Goal: Task Accomplishment & Management: Manage account settings

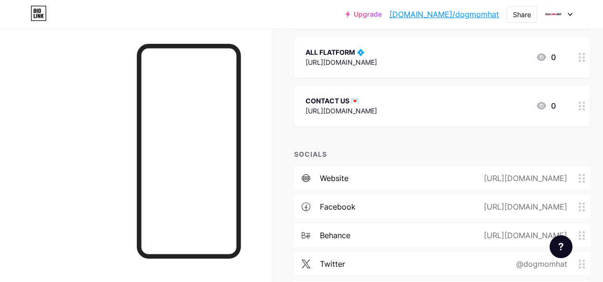
scroll to position [334, 0]
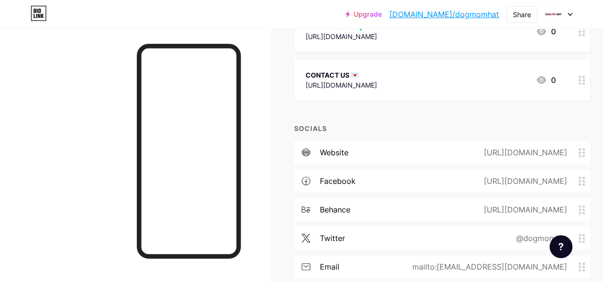
click at [587, 147] on div "[URL][DOMAIN_NAME]" at bounding box center [530, 152] width 122 height 11
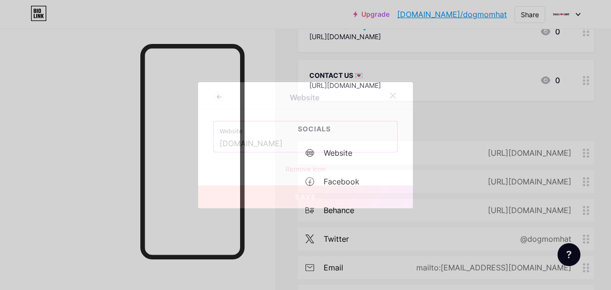
click at [390, 95] on icon at bounding box center [393, 96] width 8 height 8
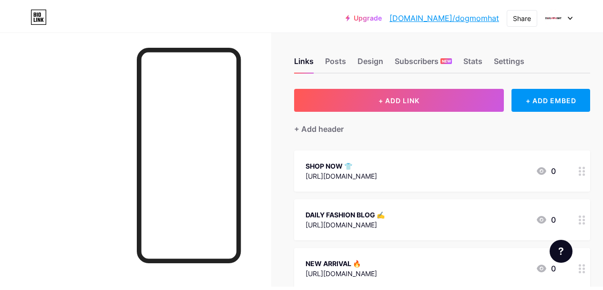
scroll to position [0, 0]
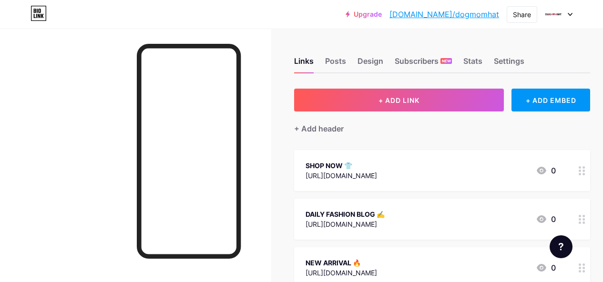
click at [325, 63] on div "Links Posts Design Subscribers NEW Stats Settings" at bounding box center [442, 56] width 296 height 33
click at [370, 62] on div "Design" at bounding box center [371, 63] width 26 height 17
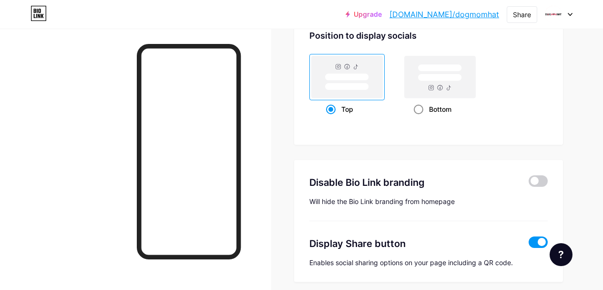
scroll to position [1236, 0]
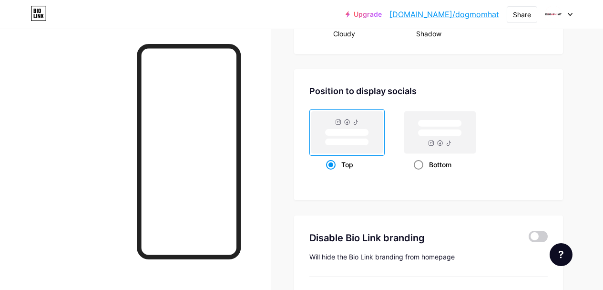
click at [441, 148] on rect at bounding box center [440, 132] width 71 height 42
click at [420, 173] on input "Bottom" at bounding box center [417, 176] width 6 height 6
radio input "true"
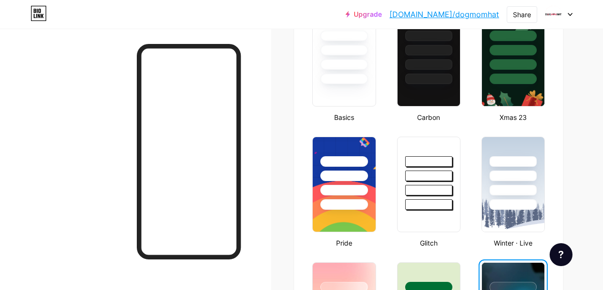
scroll to position [0, 0]
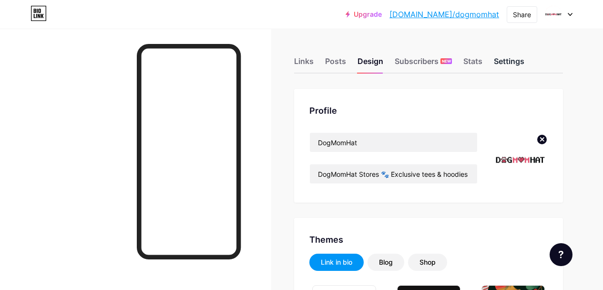
click at [517, 59] on div "Settings" at bounding box center [509, 63] width 31 height 17
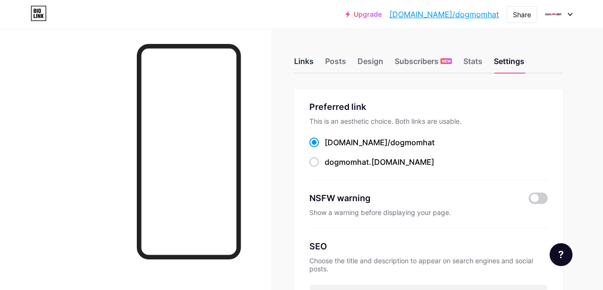
click at [312, 62] on div "Links" at bounding box center [304, 63] width 20 height 17
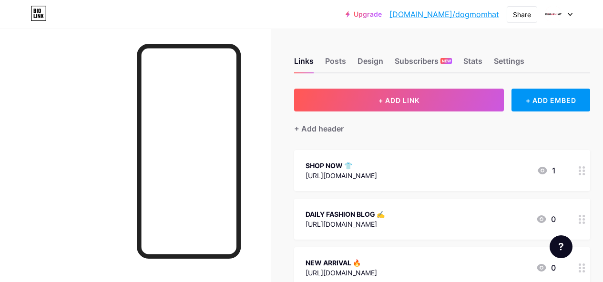
click at [473, 12] on link "[DOMAIN_NAME]/dogmomhat" at bounding box center [445, 14] width 110 height 11
